Goal: Transaction & Acquisition: Subscribe to service/newsletter

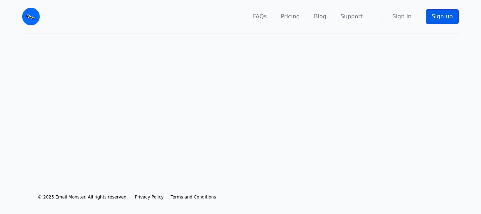
click at [440, 19] on link "Sign up" at bounding box center [441, 16] width 33 height 15
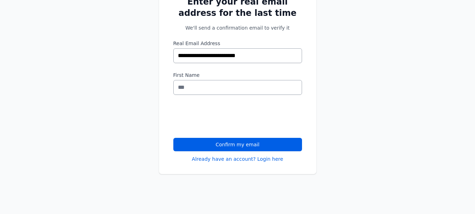
type input "**********"
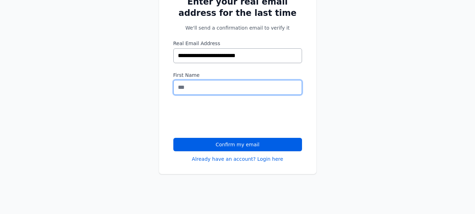
click at [233, 86] on input "First Name" at bounding box center [238, 87] width 129 height 15
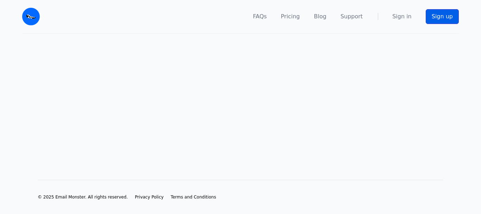
click at [438, 13] on link "Sign up" at bounding box center [441, 16] width 33 height 15
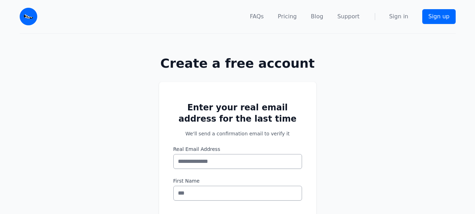
type input "**********"
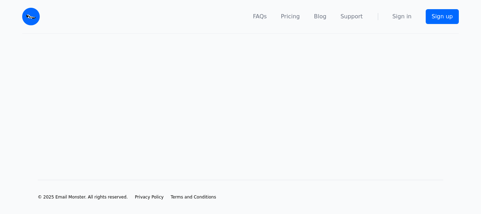
drag, startPoint x: 226, startPoint y: 161, endPoint x: 272, endPoint y: 148, distance: 48.2
click at [225, 161] on div "© 2025 Email Monster. All rights reserved. Privacy Policy Terms and Conditions" at bounding box center [240, 185] width 450 height 57
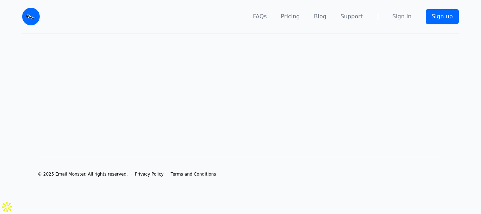
click at [409, 116] on main at bounding box center [240, 84] width 481 height 100
click at [456, 10] on link "Sign up" at bounding box center [441, 16] width 33 height 15
click at [397, 21] on nav "FAQs Pricing Blog Support Sign in Sign up" at bounding box center [253, 16] width 410 height 33
click at [409, 15] on link "Sign in" at bounding box center [401, 16] width 19 height 8
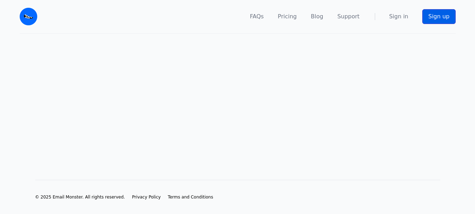
click at [432, 16] on link "Sign up" at bounding box center [439, 16] width 33 height 15
